Goal: Use online tool/utility: Utilize a website feature to perform a specific function

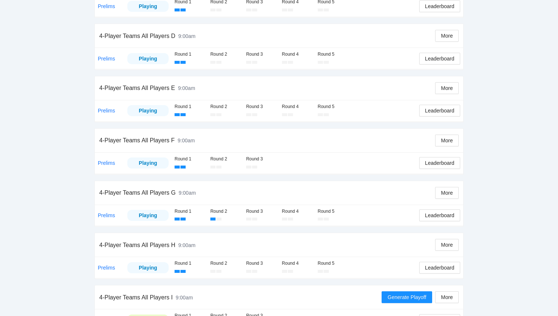
scroll to position [353, 0]
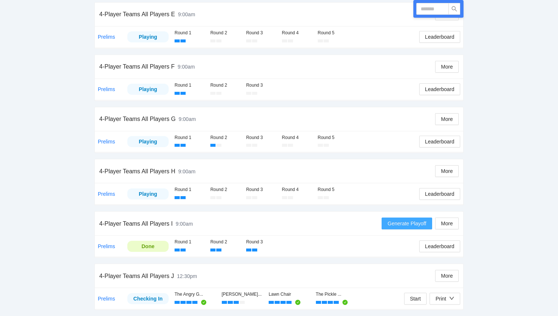
click at [411, 224] on span "Generate Playoff" at bounding box center [407, 224] width 39 height 8
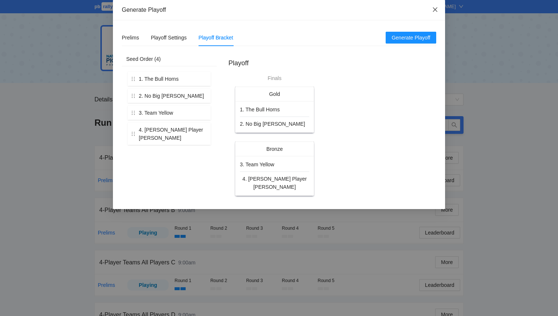
click at [435, 10] on icon "close" at bounding box center [435, 9] width 4 height 4
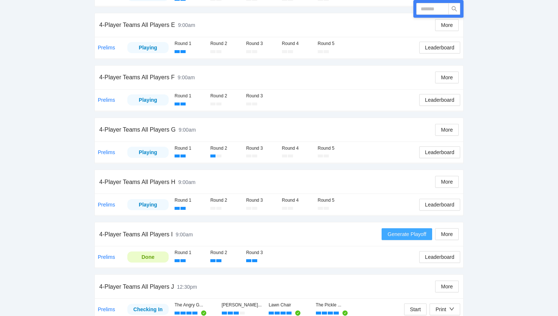
scroll to position [353, 0]
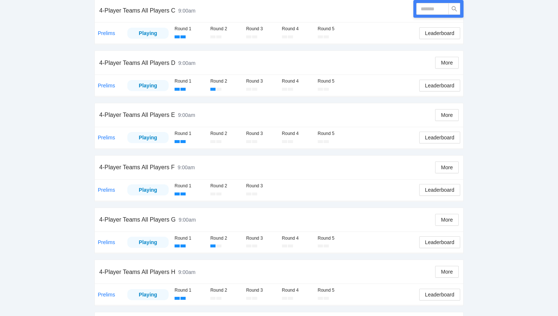
scroll to position [353, 0]
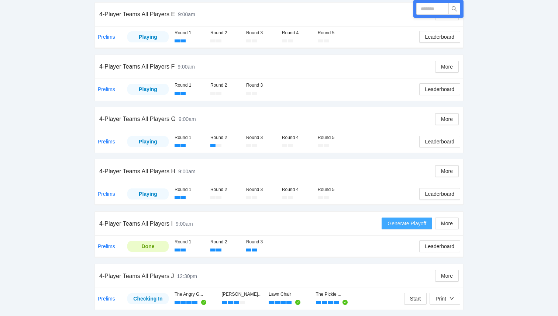
click at [390, 226] on span "Generate Playoff" at bounding box center [407, 224] width 39 height 8
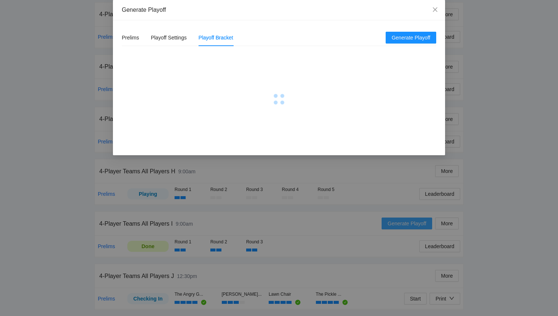
scroll to position [0, 0]
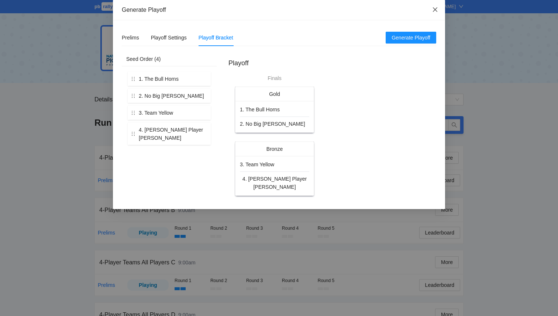
click at [434, 12] on icon "close" at bounding box center [435, 10] width 6 height 6
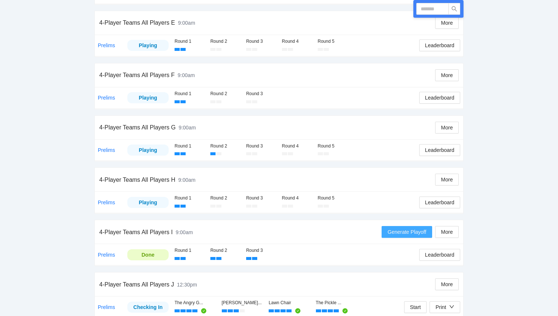
scroll to position [353, 0]
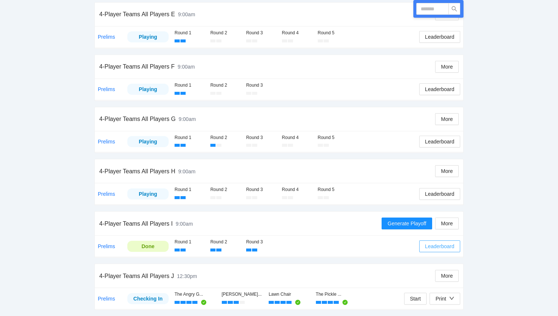
click at [429, 244] on span "Leaderboard" at bounding box center [439, 247] width 29 height 8
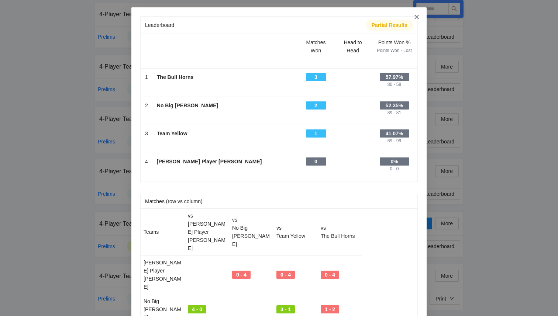
click at [419, 18] on icon "close" at bounding box center [417, 17] width 6 height 6
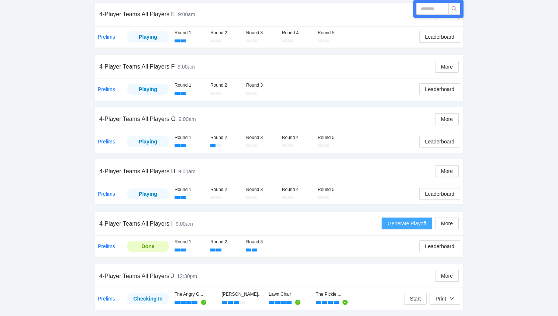
click at [392, 222] on span "Generate Playoff" at bounding box center [407, 224] width 39 height 8
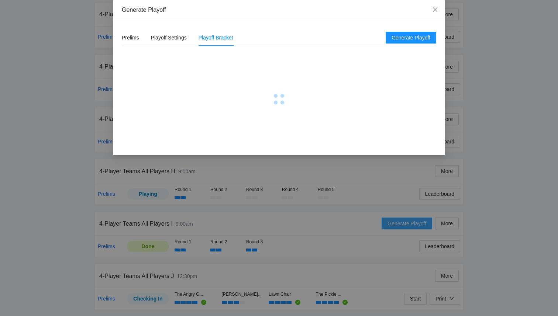
scroll to position [0, 0]
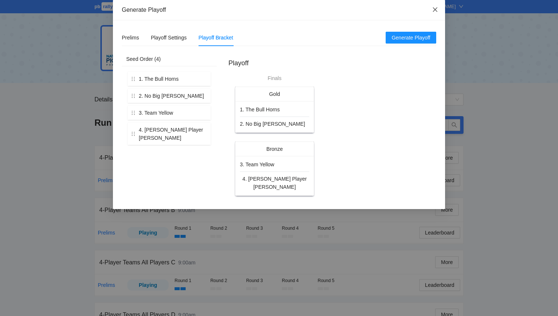
click at [435, 9] on icon "close" at bounding box center [435, 10] width 6 height 6
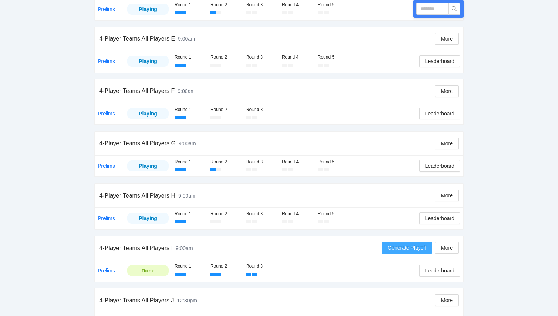
scroll to position [353, 0]
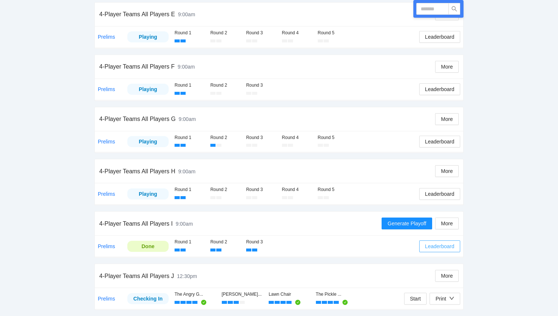
click at [429, 250] on span "Leaderboard" at bounding box center [439, 247] width 29 height 8
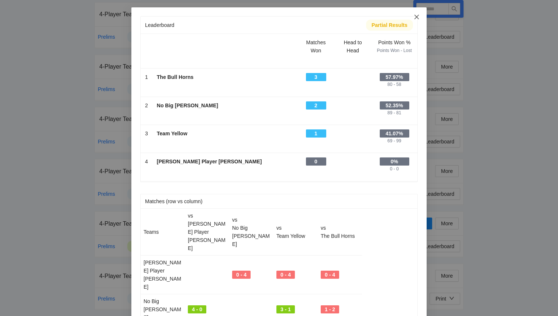
click at [420, 16] on span "Close" at bounding box center [417, 17] width 20 height 20
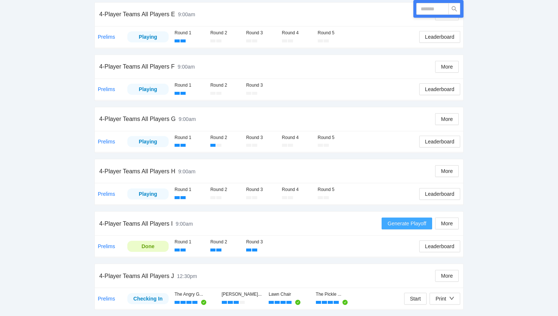
click at [410, 228] on button "Generate Playoff" at bounding box center [407, 224] width 51 height 12
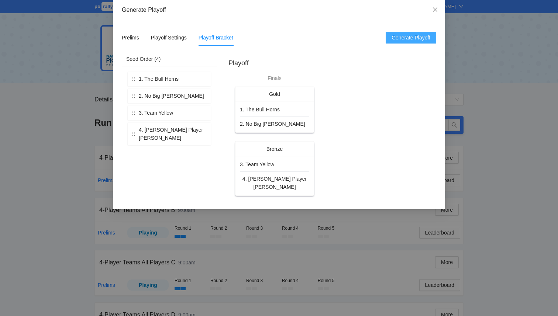
click at [404, 34] on span "Generate Playoff" at bounding box center [411, 38] width 39 height 8
click at [434, 10] on icon "close" at bounding box center [435, 9] width 4 height 4
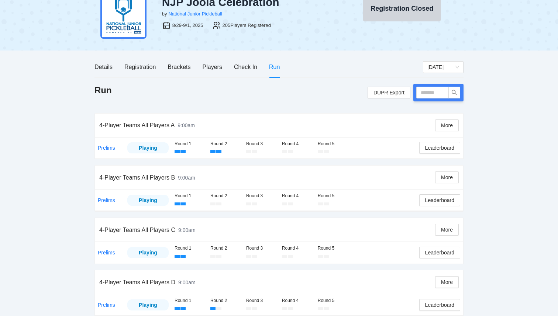
scroll to position [35, 0]
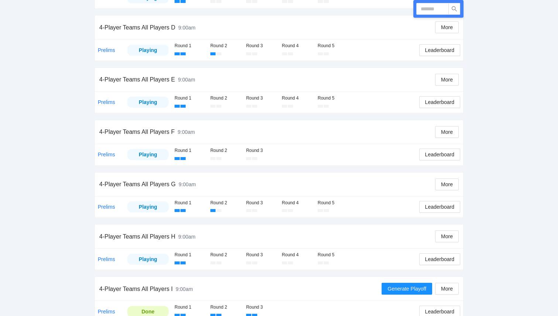
scroll to position [290, 0]
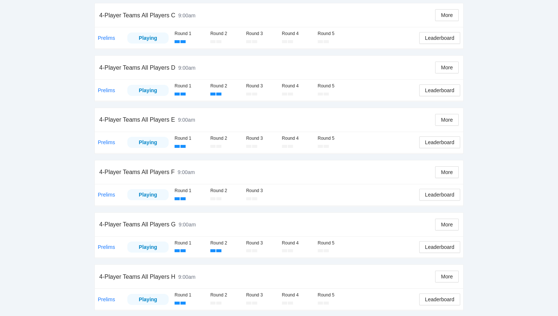
scroll to position [374, 0]
